Goal: Information Seeking & Learning: Learn about a topic

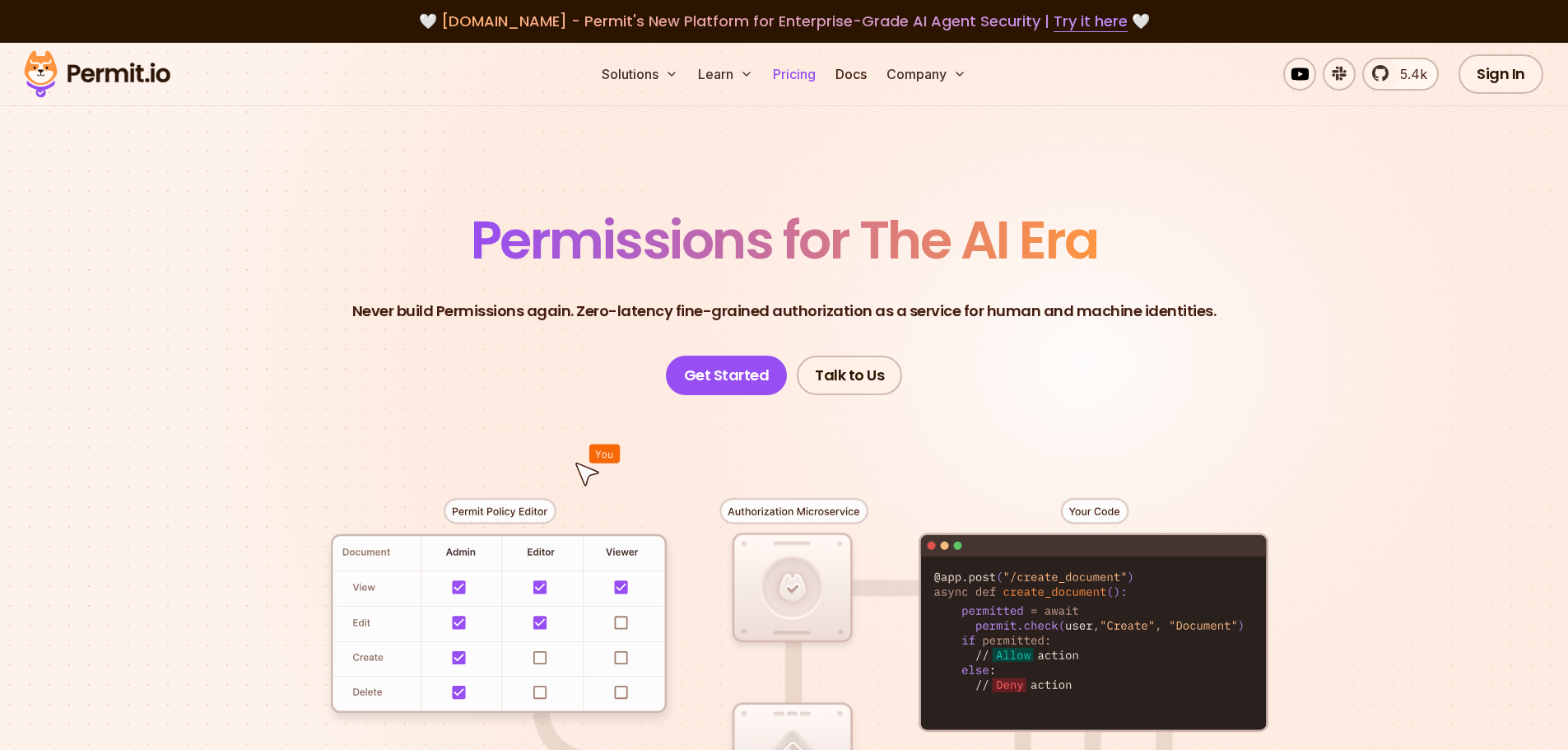
click at [788, 83] on link "Pricing" at bounding box center [795, 73] width 56 height 33
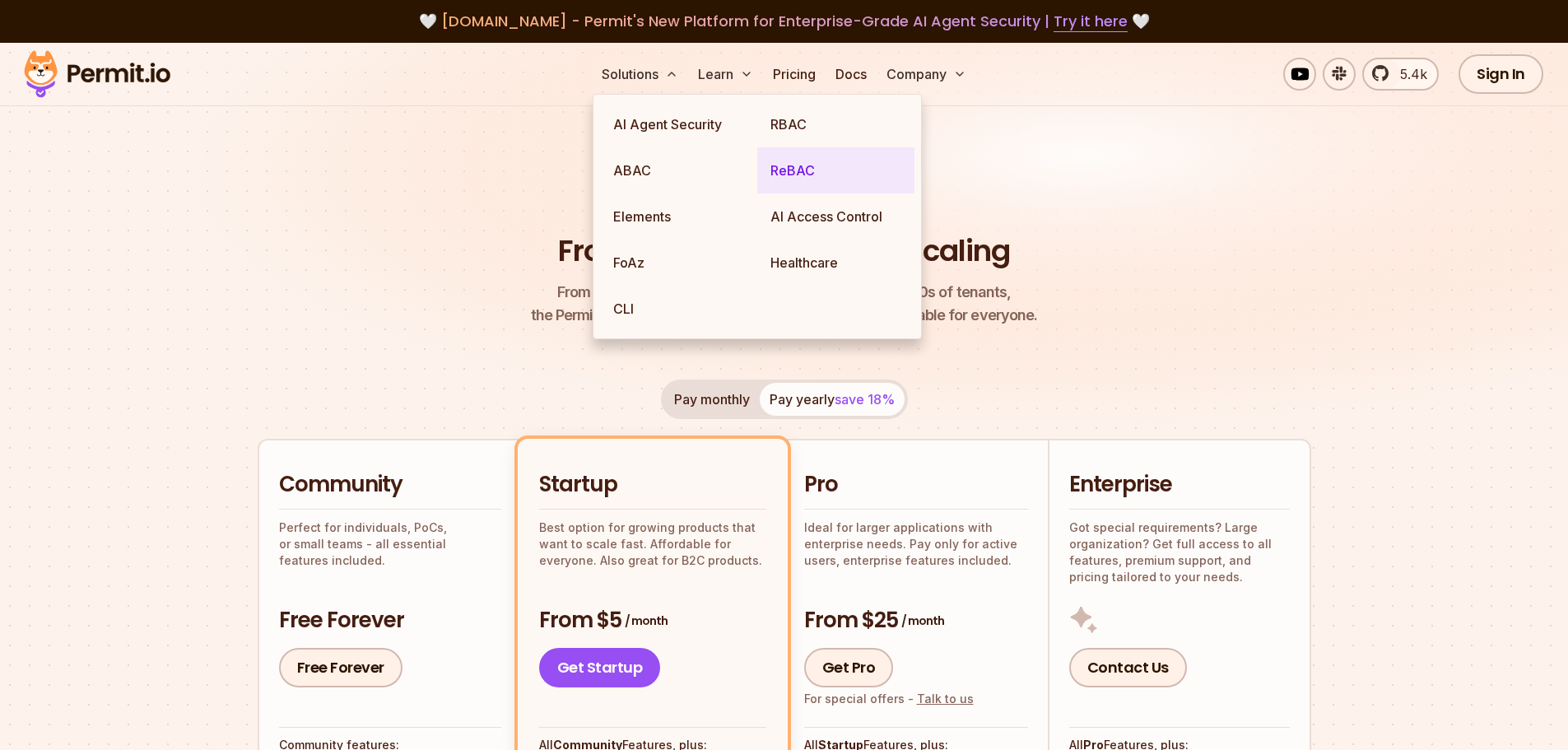
click at [818, 177] on link "ReBAC" at bounding box center [836, 170] width 157 height 46
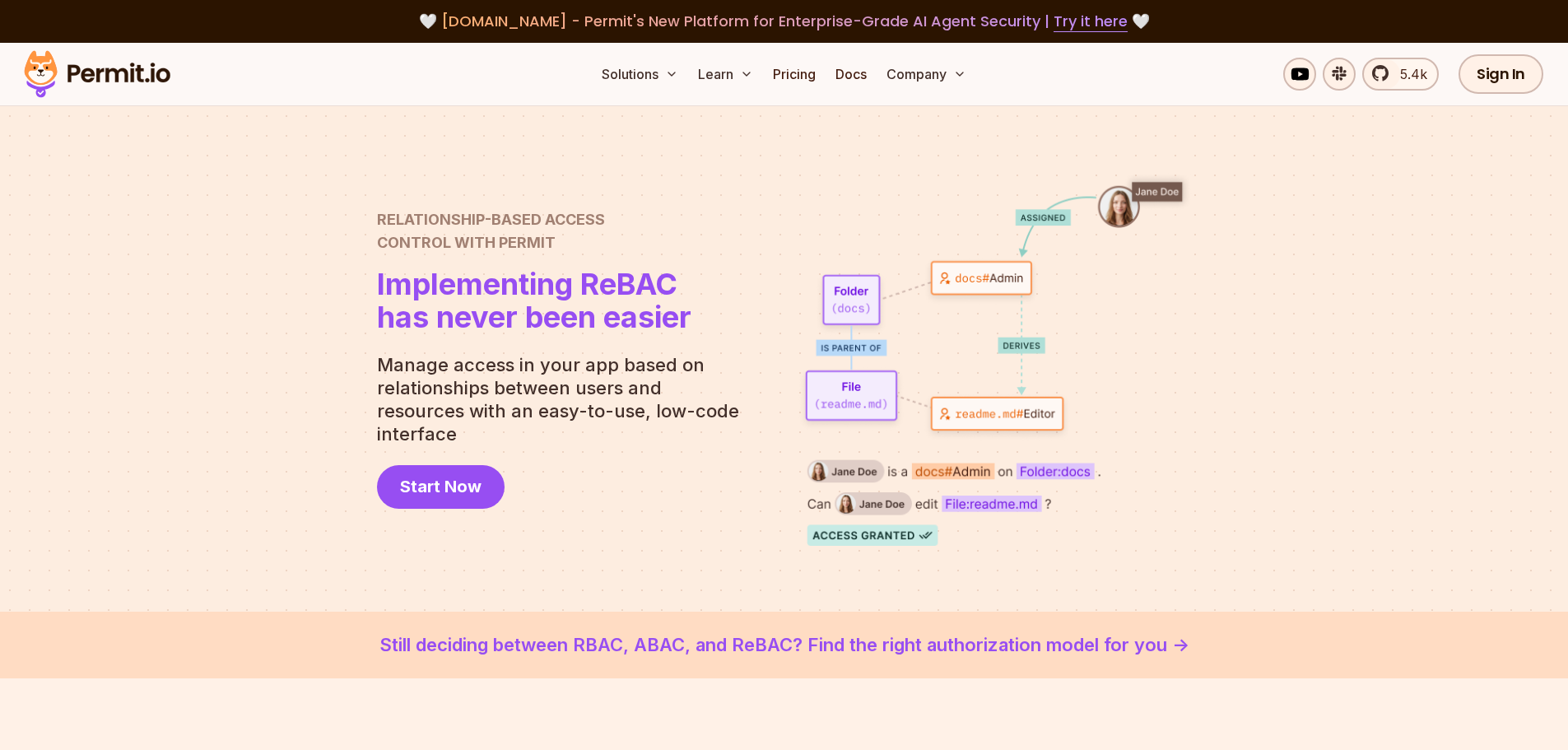
click at [773, 642] on link "Still deciding between RBAC, ABAC, and ReBAC? Find the right authorization mode…" at bounding box center [784, 645] width 1489 height 27
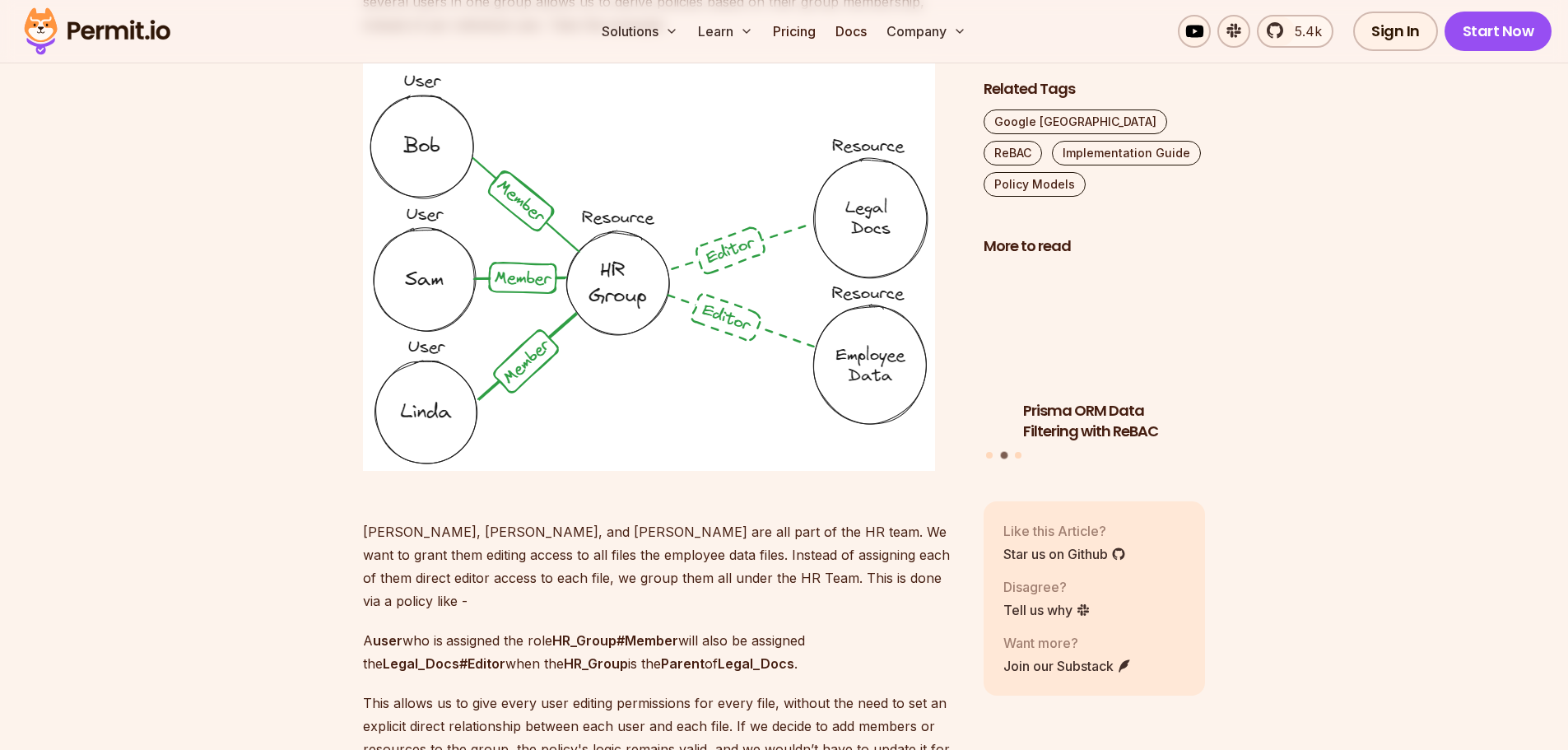
scroll to position [4550, 0]
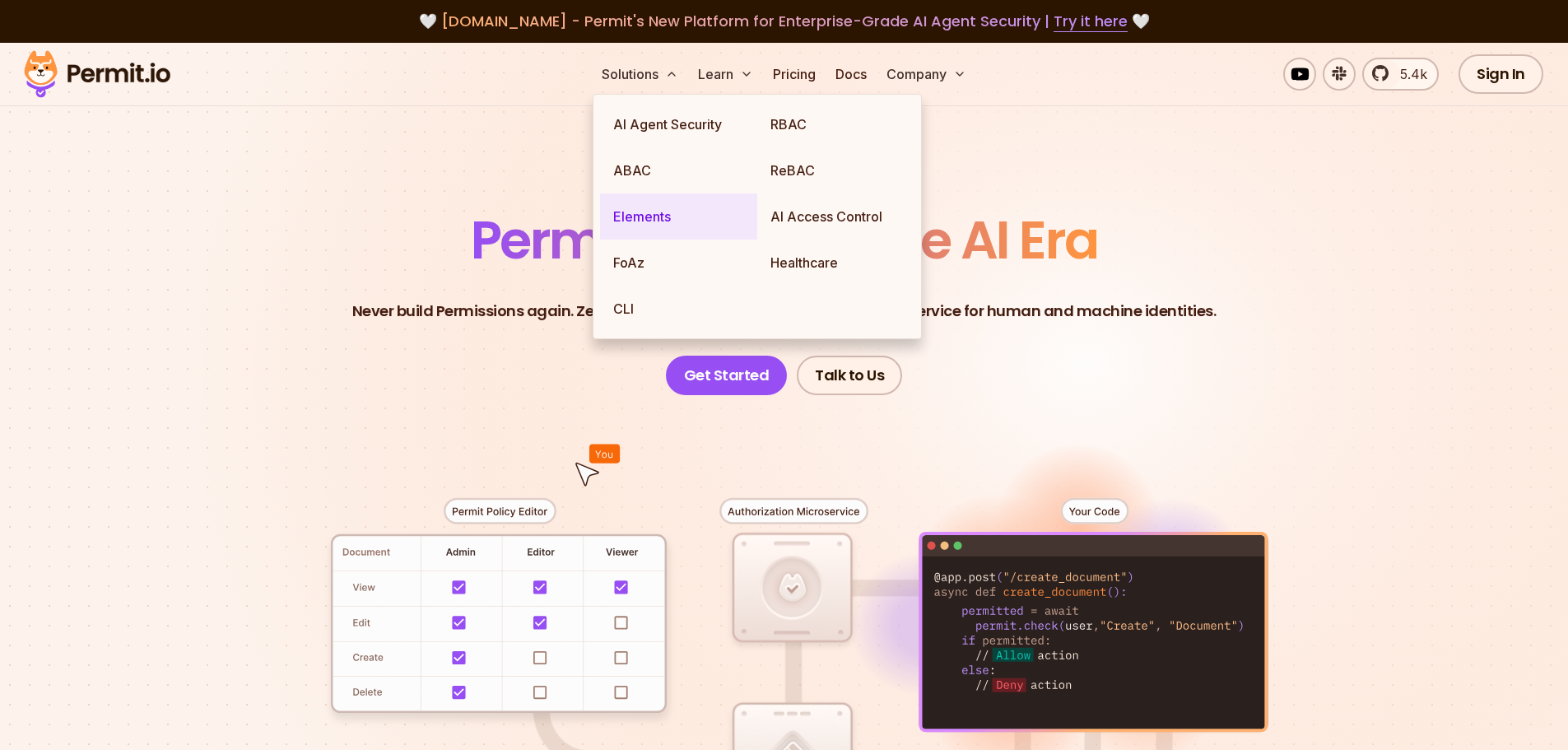
click at [641, 220] on link "Elements" at bounding box center [678, 216] width 157 height 46
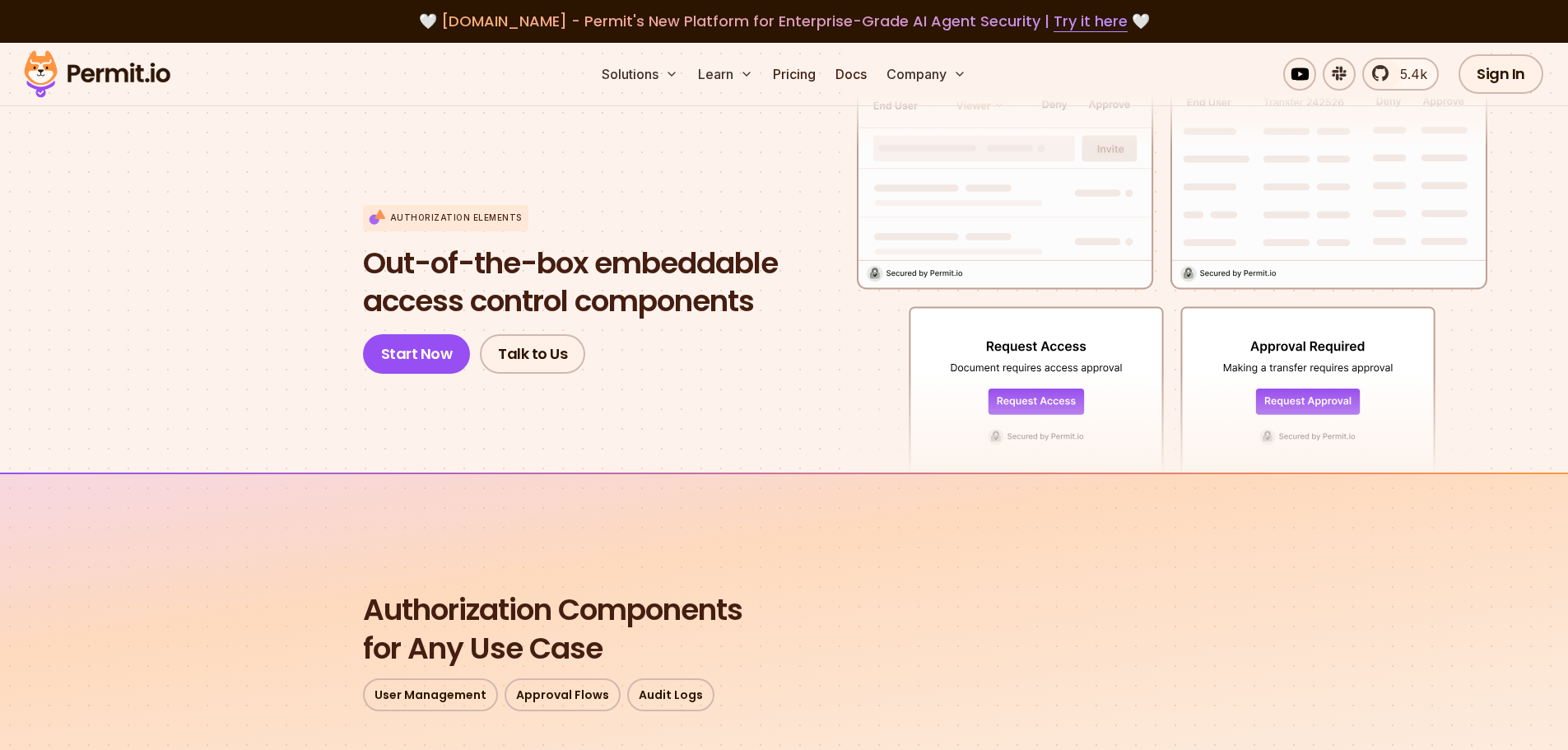
scroll to position [2, 0]
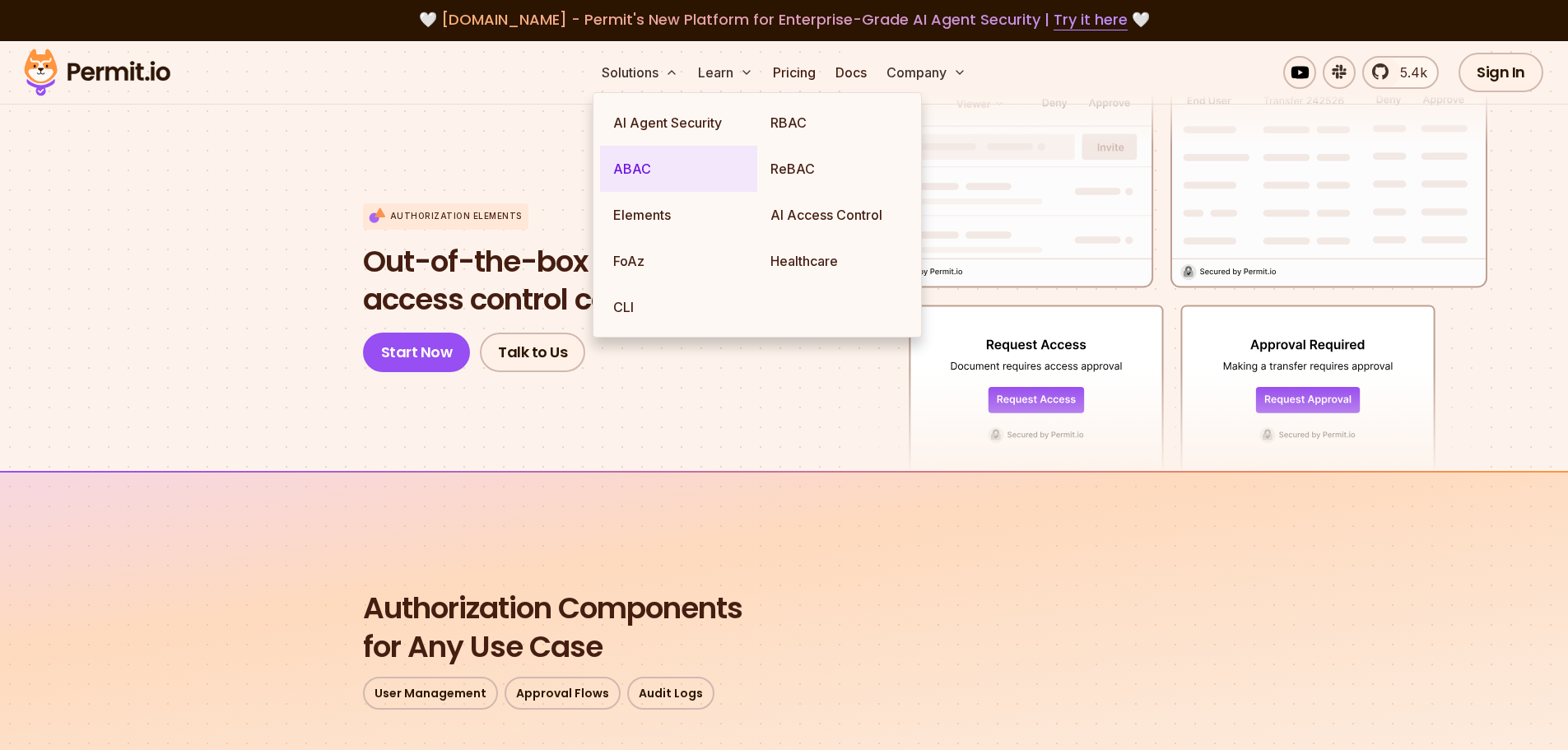
click at [644, 170] on link "ABAC" at bounding box center [678, 169] width 157 height 46
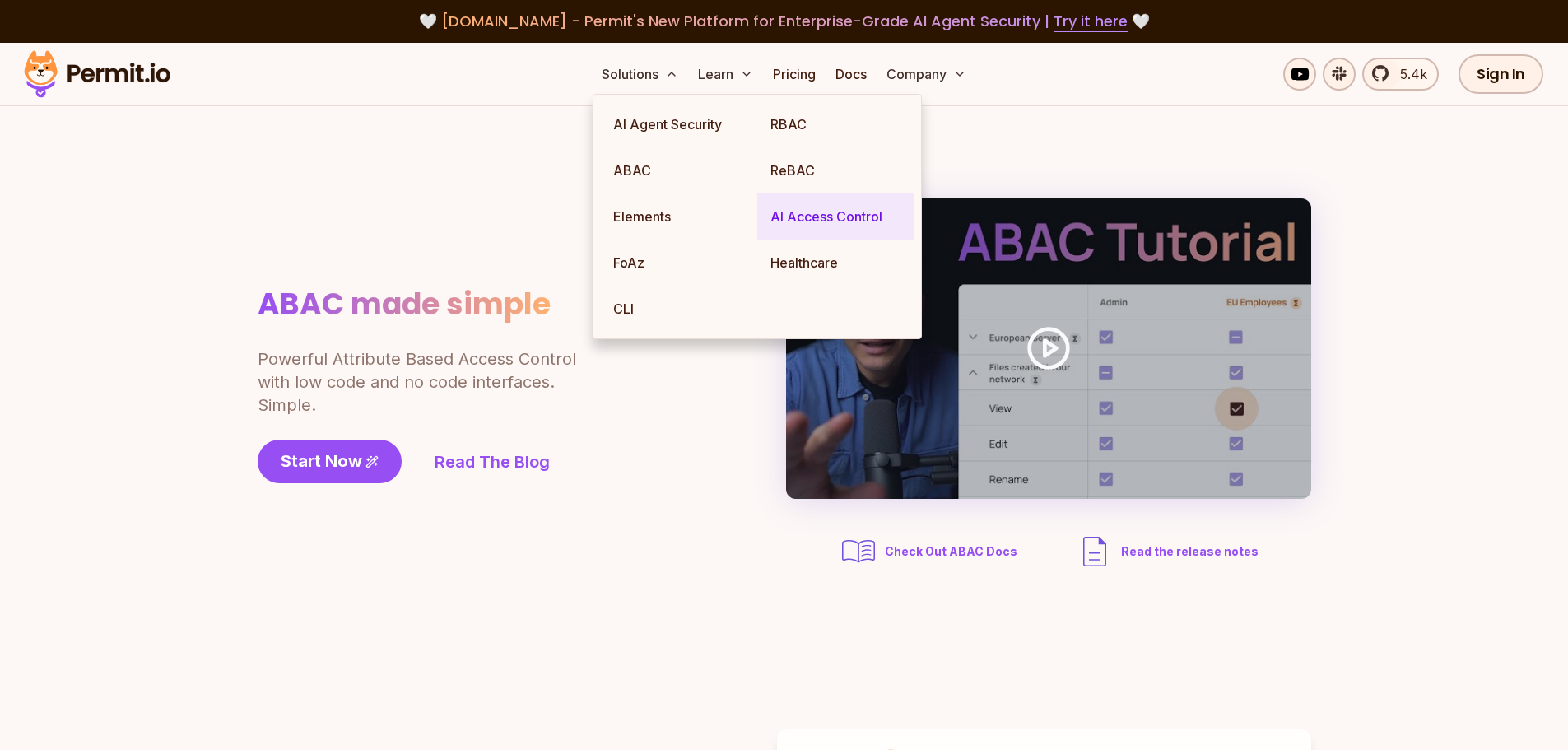
click at [832, 218] on link "AI Access Control" at bounding box center [836, 216] width 157 height 46
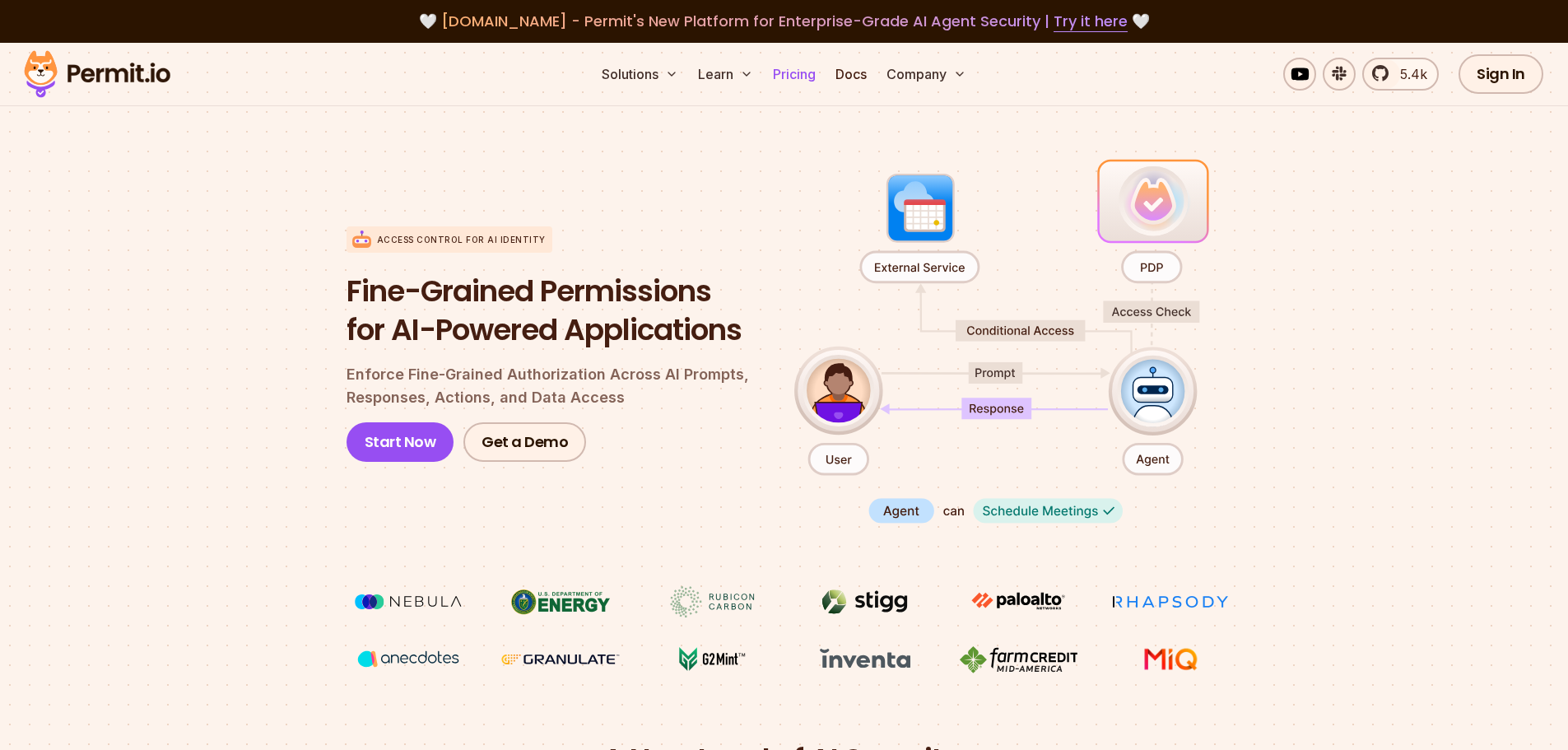
click at [800, 78] on link "Pricing" at bounding box center [795, 73] width 56 height 33
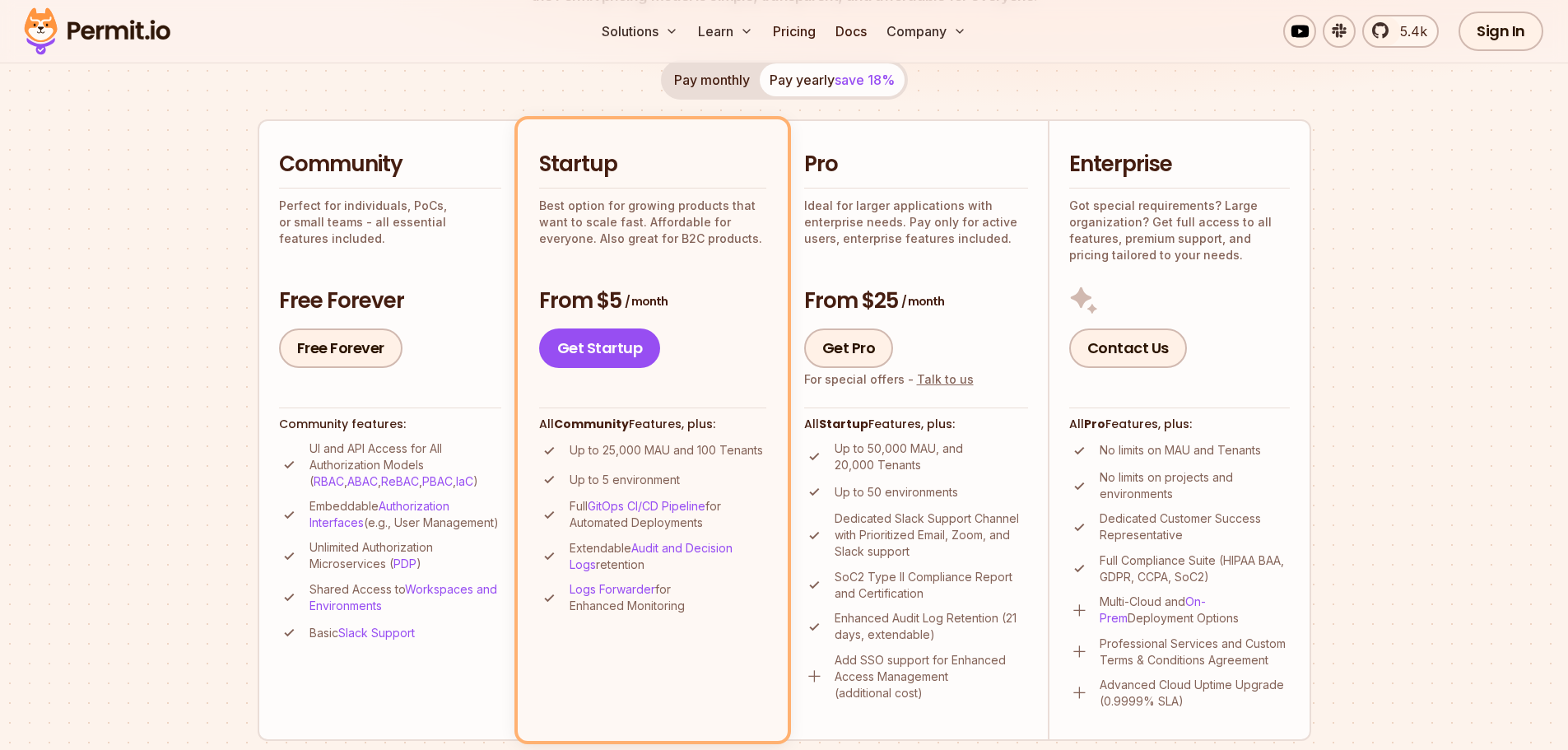
scroll to position [317, 0]
